Goal: Use online tool/utility: Utilize a website feature to perform a specific function

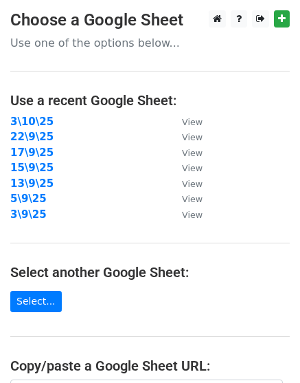
scroll to position [257, 0]
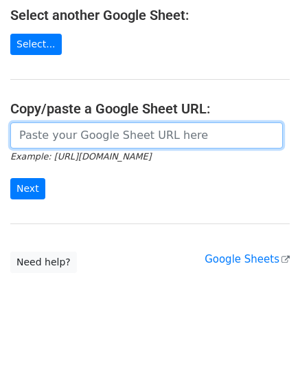
click at [97, 140] on input "url" at bounding box center [146, 135] width 273 height 26
paste input "https://docs.google.com/spreadsheets/d/1PMOHVWdTe7dECu-lfZNotyBzcb_fo7Z1hDvLizD…"
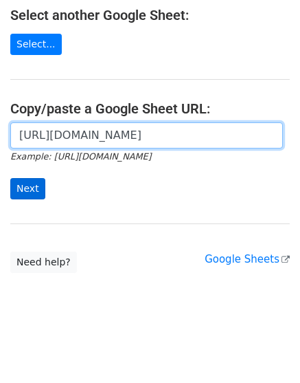
scroll to position [0, 299]
type input "https://docs.google.com/spreadsheets/d/1PMOHVWdTe7dECu-lfZNotyBzcb_fo7Z1hDvLizD…"
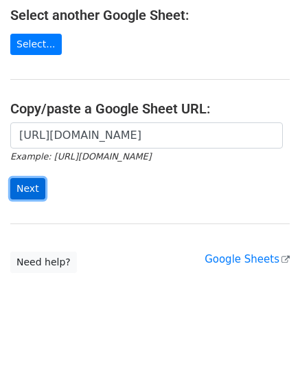
click at [32, 186] on input "Next" at bounding box center [27, 188] width 35 height 21
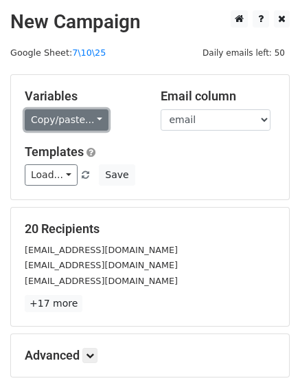
click at [62, 110] on link "Copy/paste..." at bounding box center [67, 119] width 84 height 21
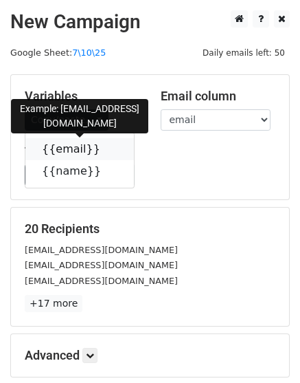
click at [49, 159] on link "{{email}}" at bounding box center [79, 149] width 109 height 22
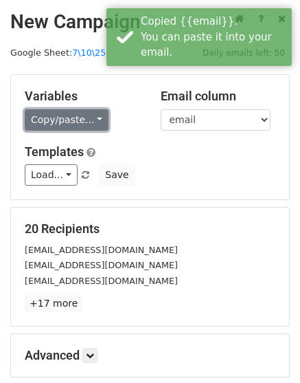
click at [58, 118] on link "Copy/paste..." at bounding box center [67, 119] width 84 height 21
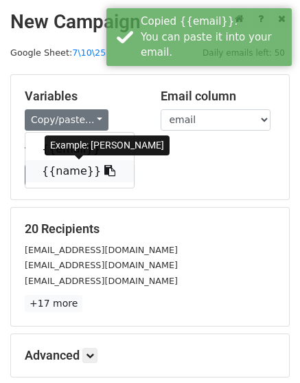
click at [74, 173] on link "{{name}}" at bounding box center [79, 171] width 109 height 22
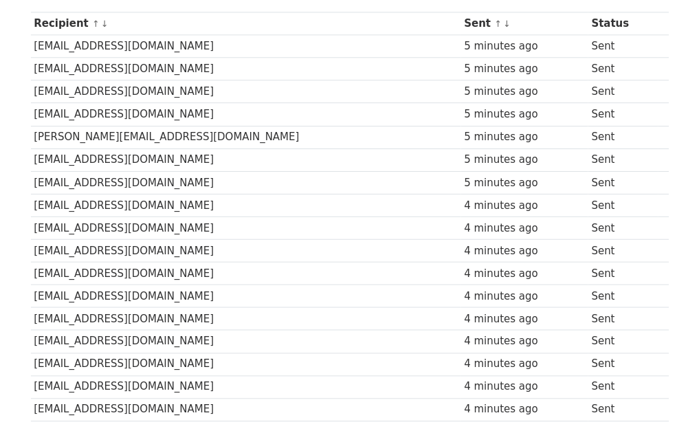
scroll to position [344, 0]
